Goal: Transaction & Acquisition: Purchase product/service

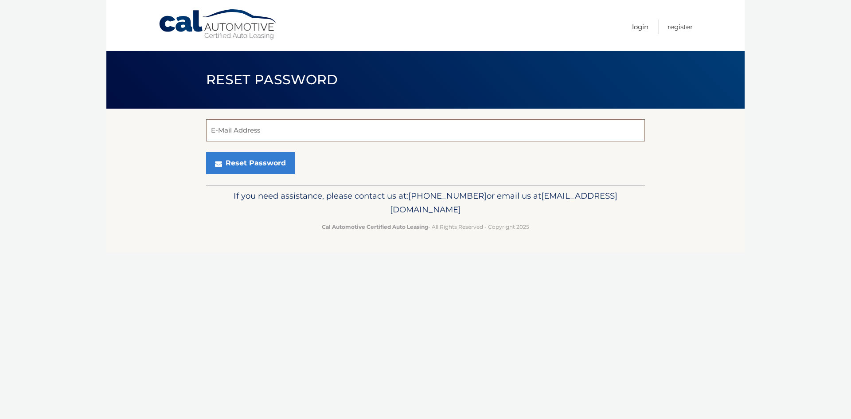
click at [252, 132] on input "E-Mail Address" at bounding box center [425, 130] width 439 height 22
type input "f.samson9@gmail.com"
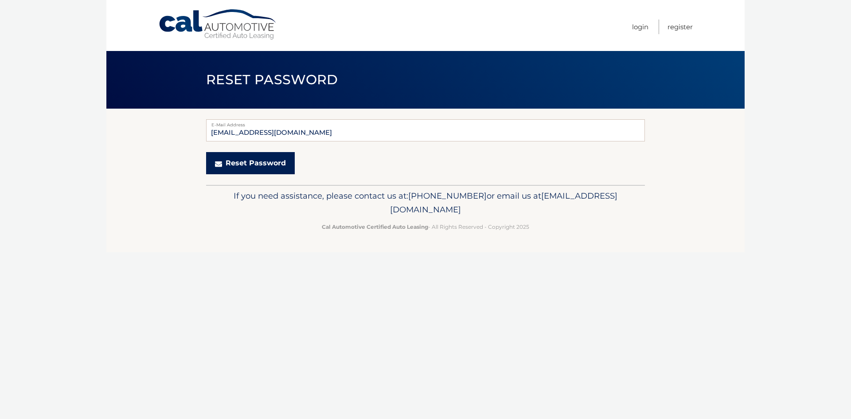
click at [244, 165] on button "Reset Password" at bounding box center [250, 163] width 89 height 22
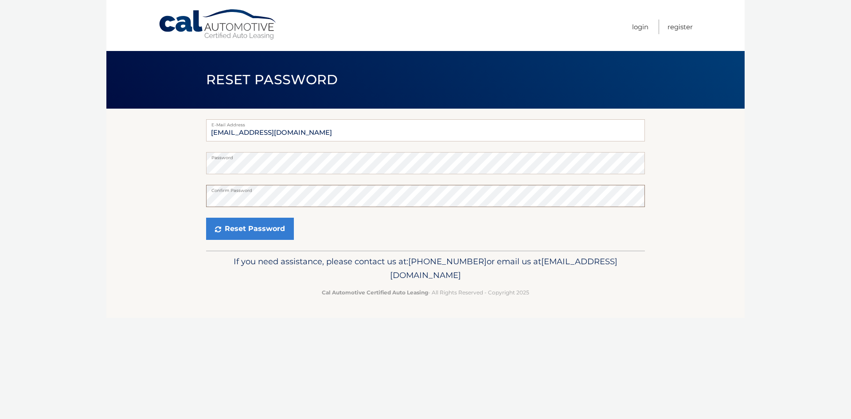
click at [206, 218] on button "Reset Password" at bounding box center [250, 229] width 88 height 22
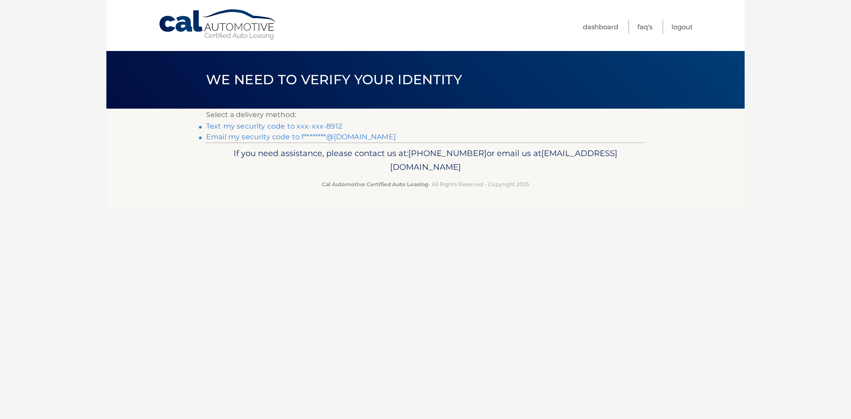
click at [312, 125] on link "Text my security code to xxx-xxx-8912" at bounding box center [274, 126] width 136 height 8
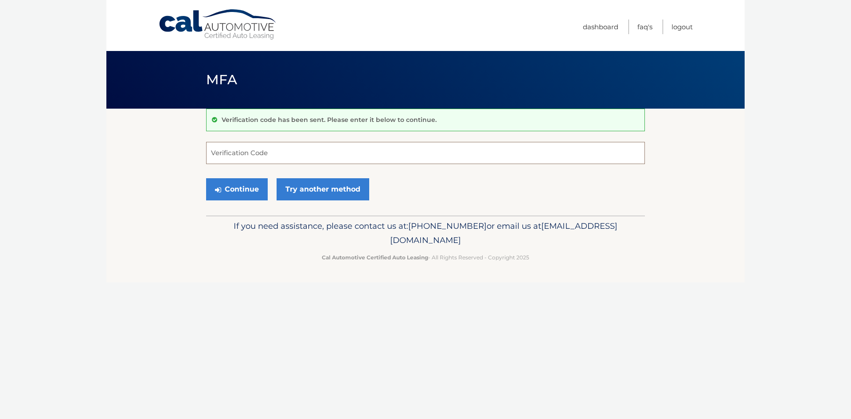
click at [287, 146] on input "Verification Code" at bounding box center [425, 153] width 439 height 22
type input "217992"
click at [206, 178] on button "Continue" at bounding box center [237, 189] width 62 height 22
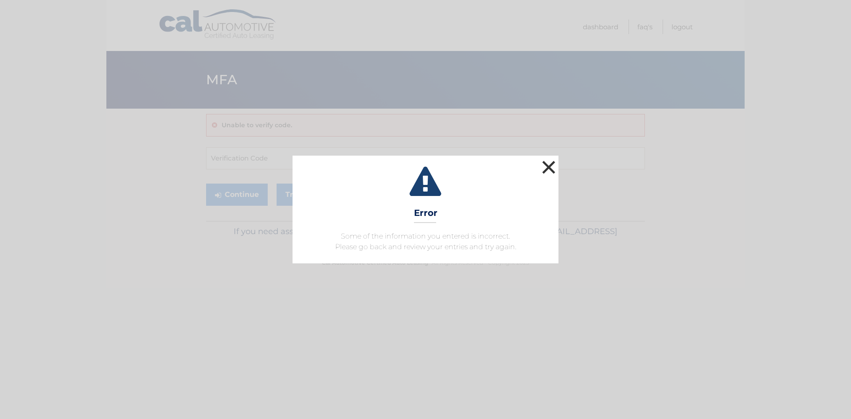
click at [549, 169] on button "×" at bounding box center [549, 167] width 18 height 18
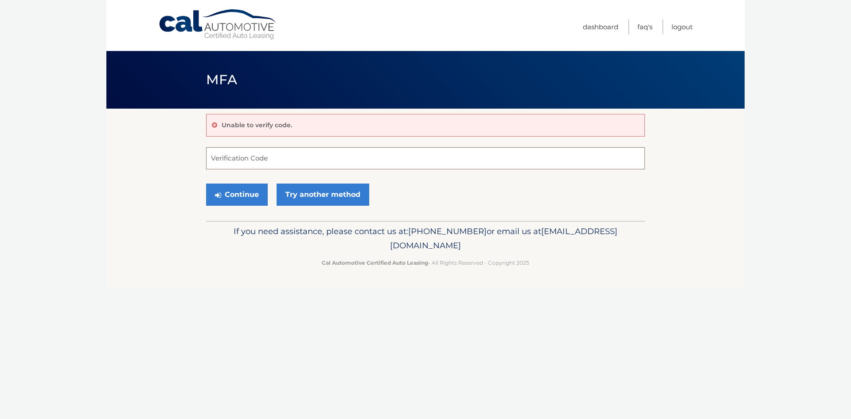
click at [264, 164] on input "Verification Code" at bounding box center [425, 158] width 439 height 22
type input "217882"
click at [253, 192] on button "Continue" at bounding box center [237, 194] width 62 height 22
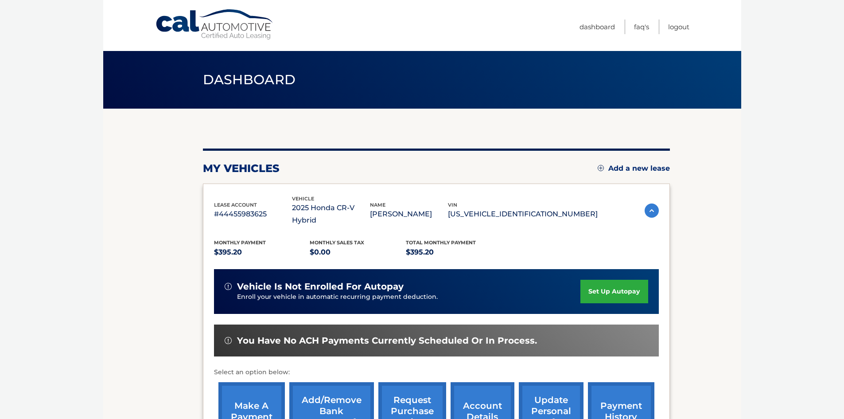
click at [592, 283] on link "set up autopay" at bounding box center [613, 291] width 67 height 23
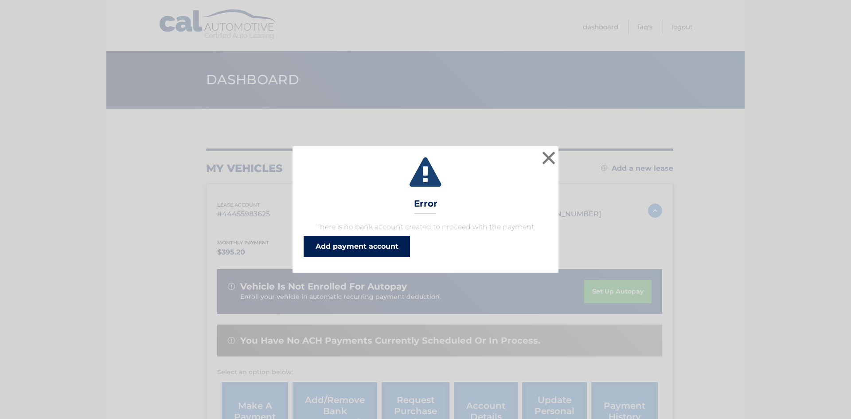
click at [376, 250] on link "Add payment account" at bounding box center [356, 246] width 106 height 21
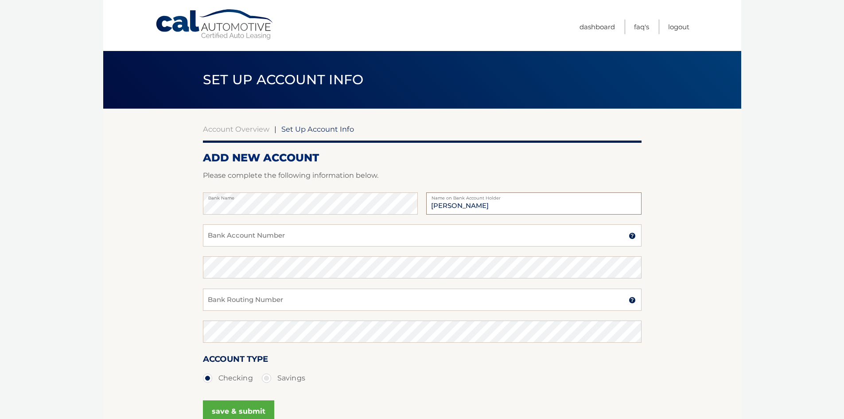
type input "[PERSON_NAME]"
click at [265, 242] on input "Bank Account Number" at bounding box center [422, 235] width 439 height 22
type input "381024630311"
click at [255, 301] on input "Bank Routing Number" at bounding box center [422, 299] width 439 height 22
type input "021200339"
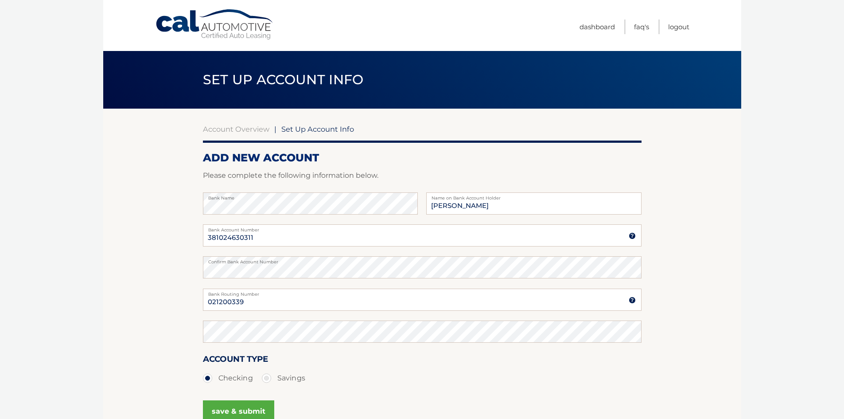
scroll to position [4, 0]
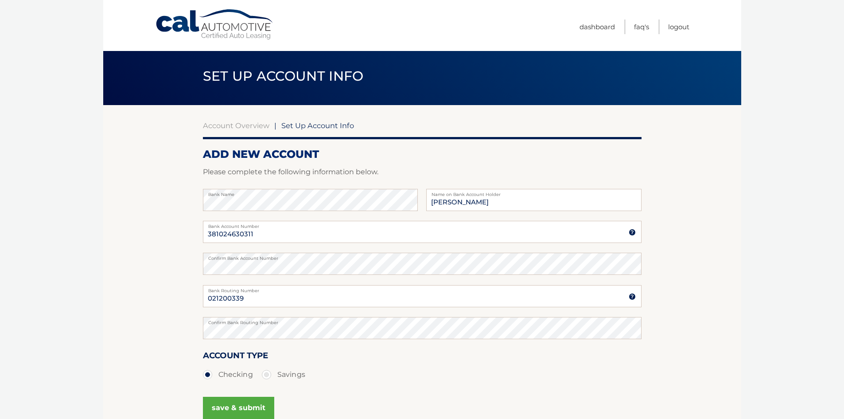
click at [747, 332] on body "Cal Automotive Menu Dashboard FAQ's Logout |" at bounding box center [422, 205] width 844 height 419
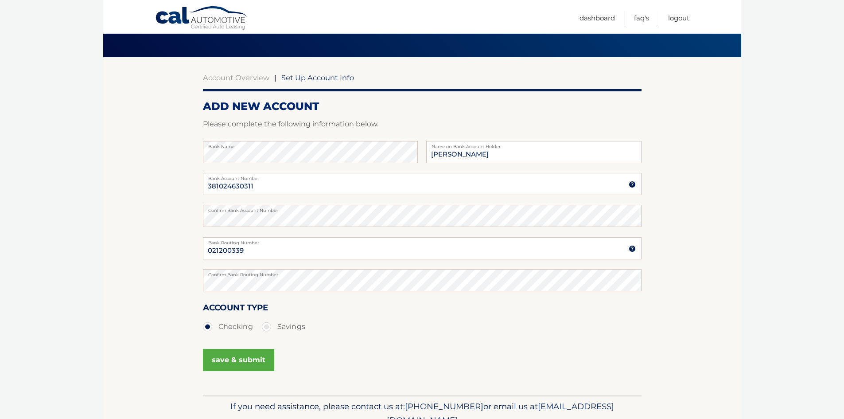
scroll to position [51, 0]
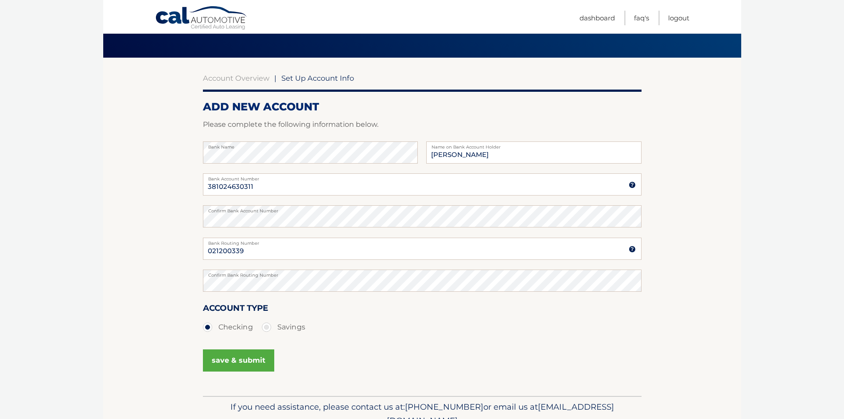
click at [250, 361] on button "save & submit" at bounding box center [238, 360] width 71 height 22
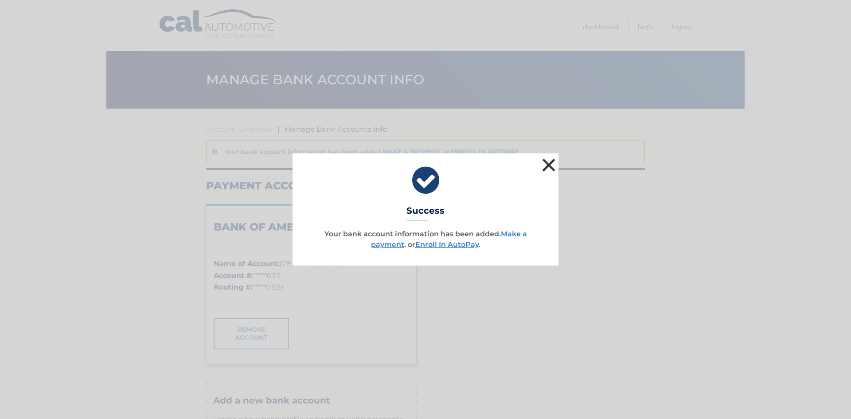
click at [548, 167] on button "×" at bounding box center [549, 165] width 18 height 18
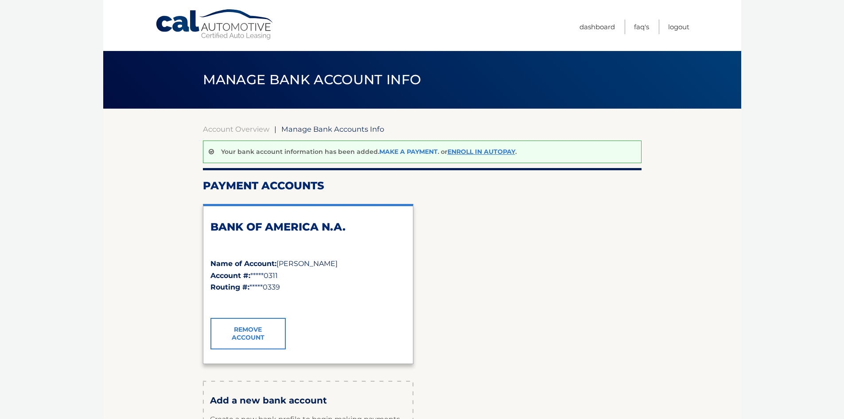
click at [408, 152] on link "Make a payment" at bounding box center [408, 152] width 58 height 8
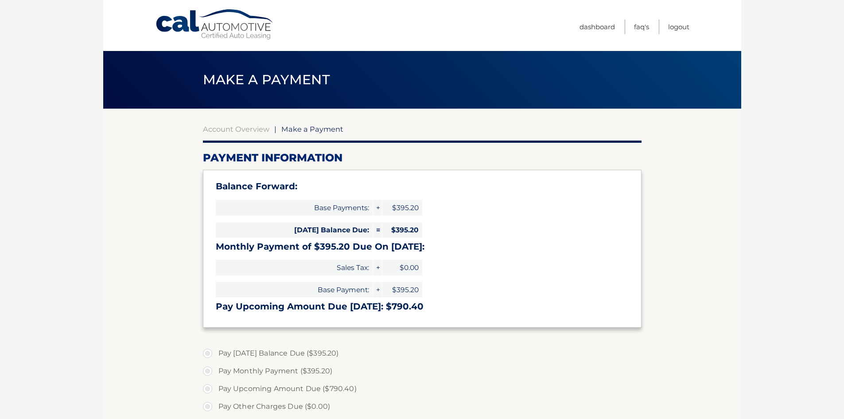
select select "NjBiMzQ3YzMtZTljNy00MWQyLWIzNzAtNTNjOWQwY2I5OWE2"
drag, startPoint x: 352, startPoint y: 226, endPoint x: 431, endPoint y: 244, distance: 80.9
click at [431, 244] on div "Balance Forward: Base Payments: + $395.20 [DATE] Balance Due: = $395.20 Monthly…" at bounding box center [422, 248] width 439 height 157
click at [431, 244] on h3 "Monthly Payment of $395.20 Due On [DATE]:" at bounding box center [422, 246] width 413 height 11
drag, startPoint x: 431, startPoint y: 250, endPoint x: 473, endPoint y: 255, distance: 42.4
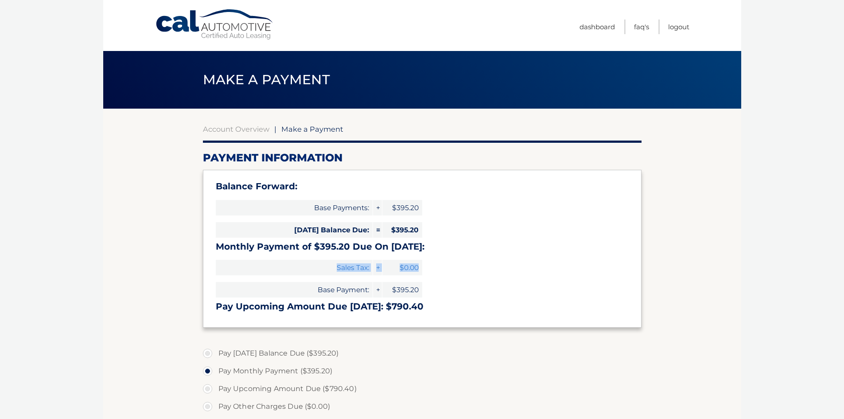
click at [473, 255] on div "Balance Forward: Base Payments: + $395.20 [DATE] Balance Due: = $395.20 Monthly…" at bounding box center [422, 248] width 439 height 157
click at [445, 241] on h3 "Monthly Payment of $395.20 Due On [DATE]:" at bounding box center [422, 246] width 413 height 11
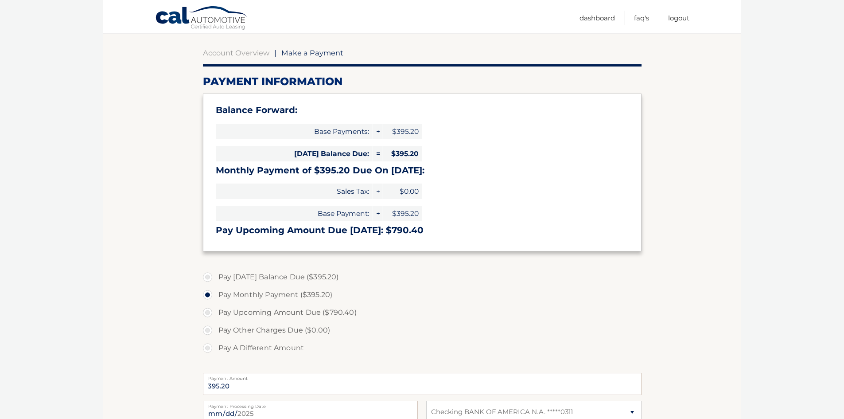
scroll to position [163, 0]
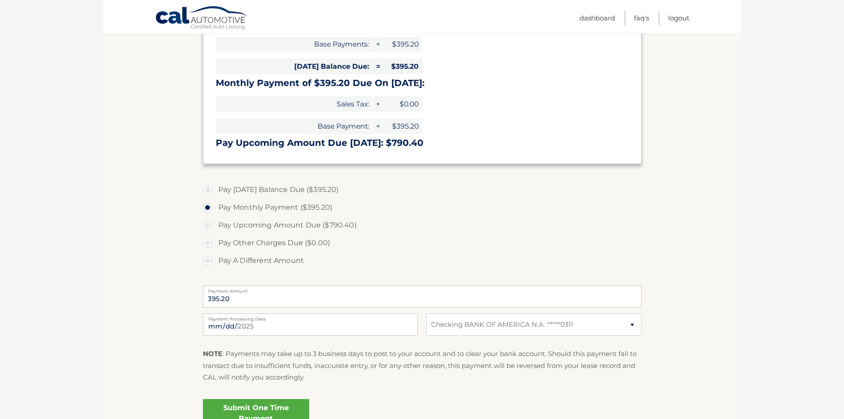
click at [292, 203] on label "Pay Monthly Payment ($395.20)" at bounding box center [422, 207] width 439 height 18
click at [215, 203] on input "Pay Monthly Payment ($395.20)" at bounding box center [210, 205] width 9 height 14
click at [301, 184] on label "Pay [DATE] Balance Due ($395.20)" at bounding box center [422, 190] width 439 height 18
click at [215, 184] on input "Pay [DATE] Balance Due ($395.20)" at bounding box center [210, 188] width 9 height 14
radio input "true"
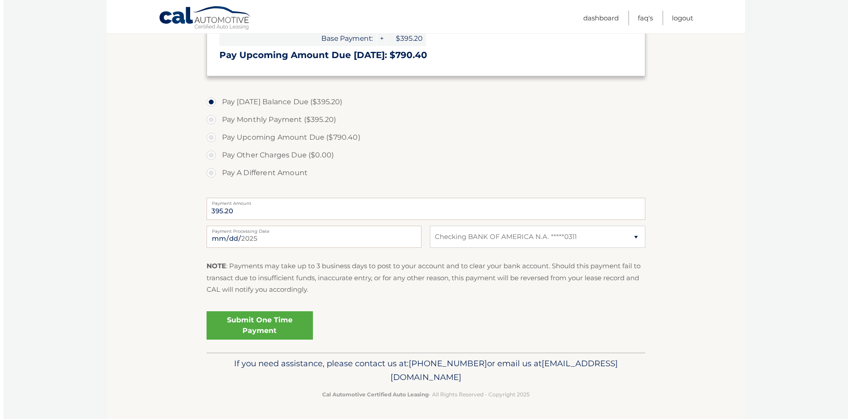
scroll to position [252, 0]
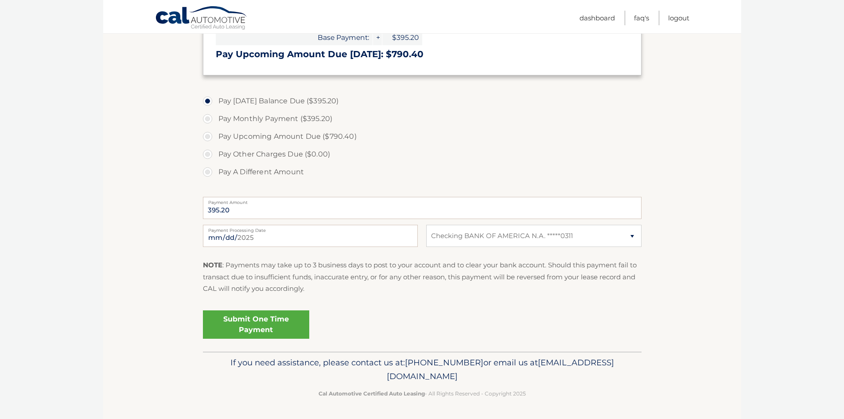
click at [300, 321] on link "Submit One Time Payment" at bounding box center [256, 324] width 106 height 28
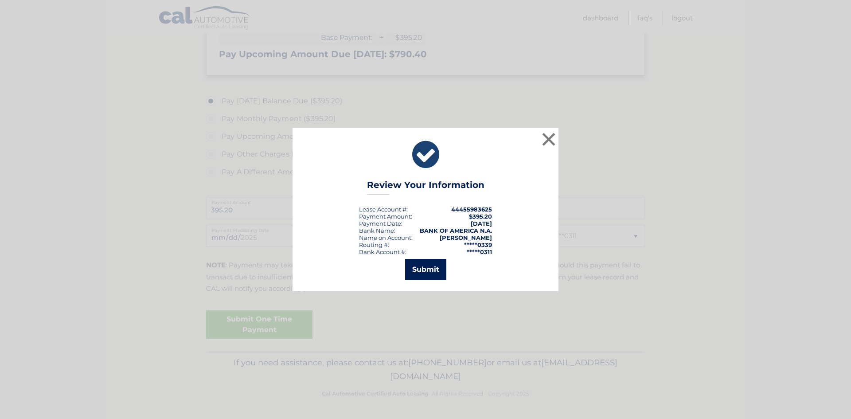
click at [417, 264] on button "Submit" at bounding box center [425, 269] width 41 height 21
